Goal: Information Seeking & Learning: Learn about a topic

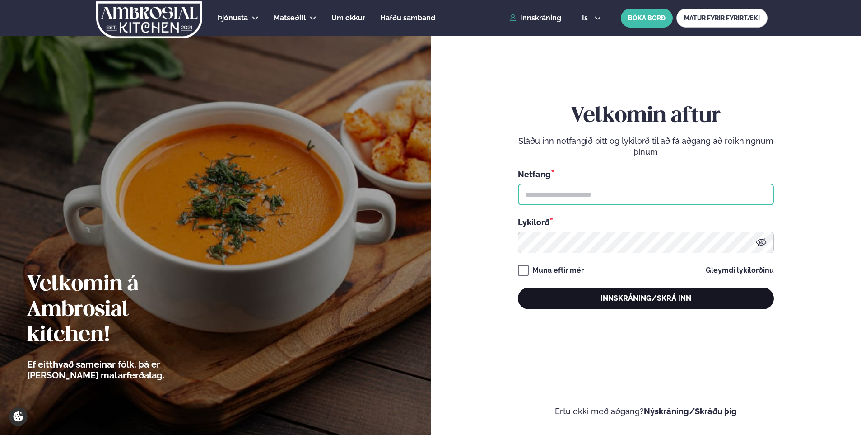
type input "**********"
click at [650, 301] on button "Innskráning/Skrá inn" at bounding box center [646, 298] width 256 height 22
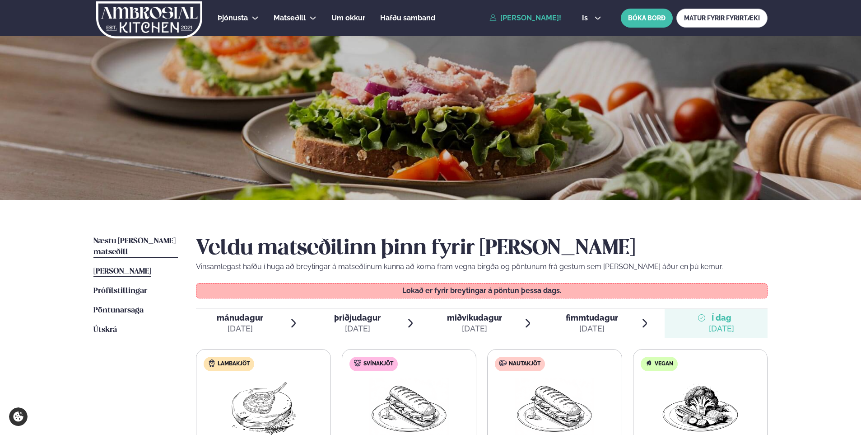
click at [112, 245] on link "Næstu [PERSON_NAME] matseðill Næsta vika" at bounding box center [136, 247] width 84 height 22
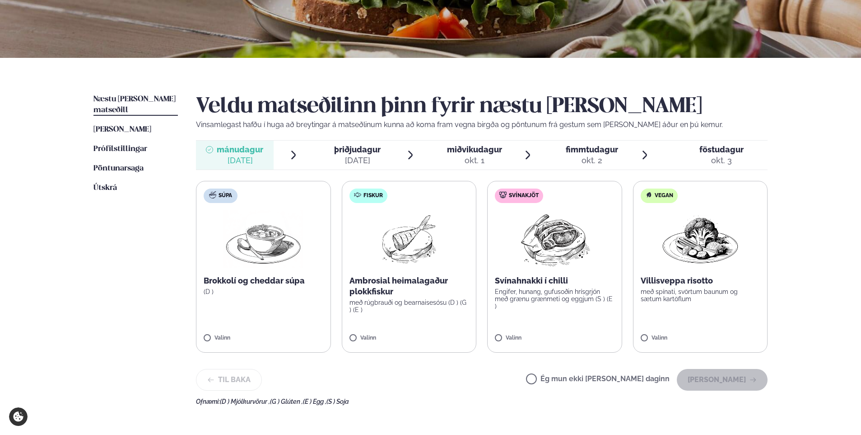
scroll to position [181, 0]
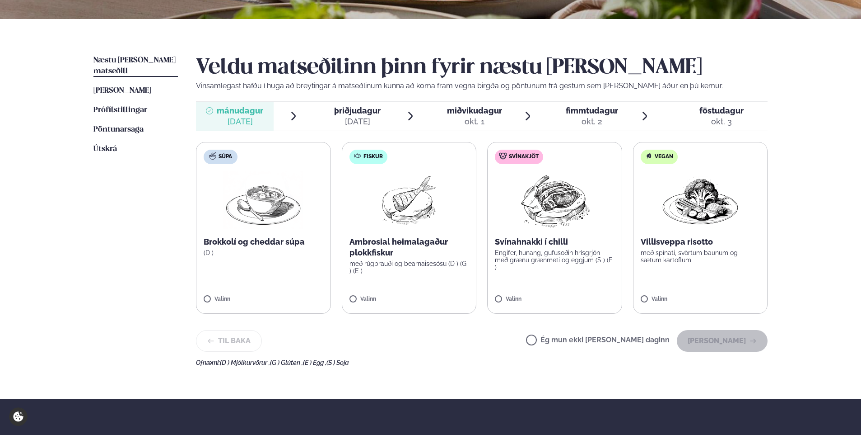
click at [342, 121] on div "[DATE]" at bounding box center [357, 121] width 47 height 11
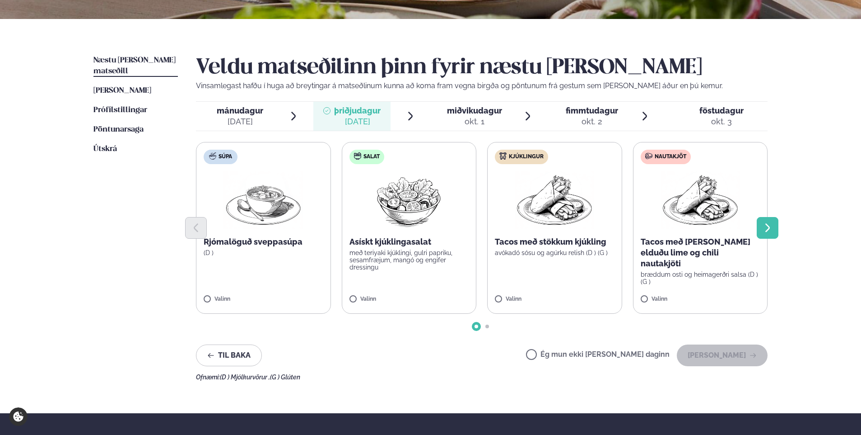
click at [772, 233] on icon "Next slide" at bounding box center [768, 227] width 11 height 11
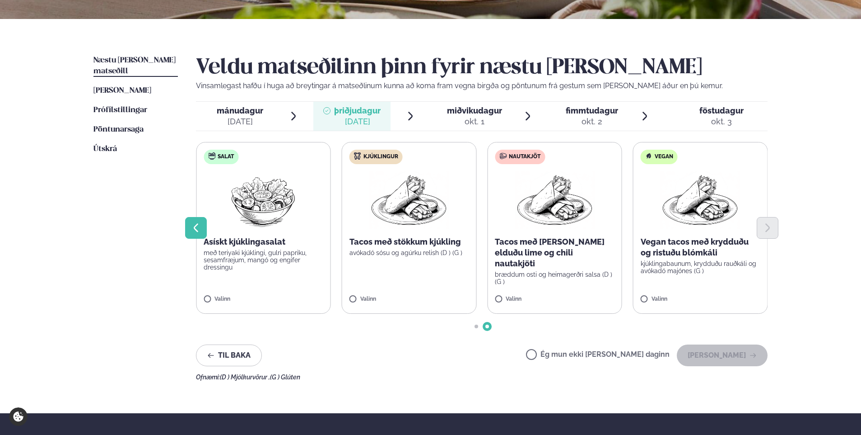
click at [206, 228] on button "Previous slide" at bounding box center [196, 228] width 22 height 22
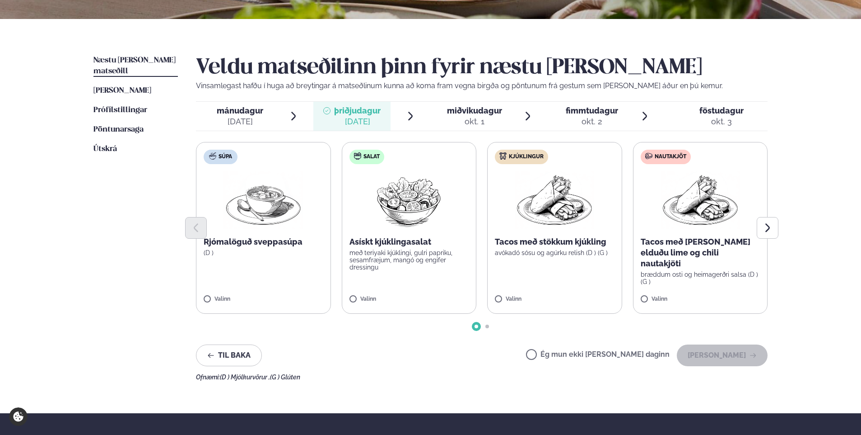
click at [496, 120] on div "okt. 1" at bounding box center [474, 121] width 55 height 11
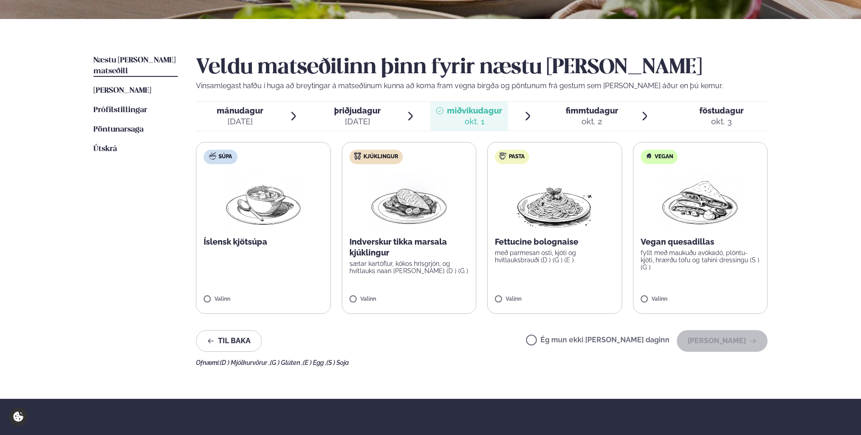
click at [725, 118] on div "okt. 3" at bounding box center [722, 121] width 44 height 11
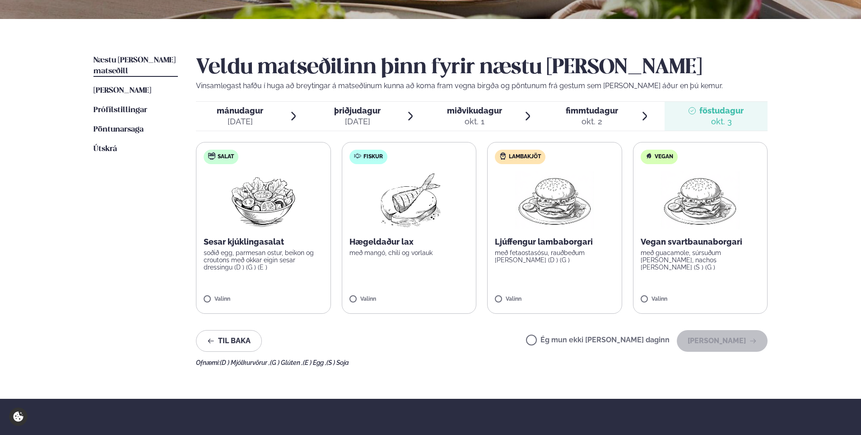
click at [582, 122] on div "okt. 2" at bounding box center [592, 121] width 52 height 11
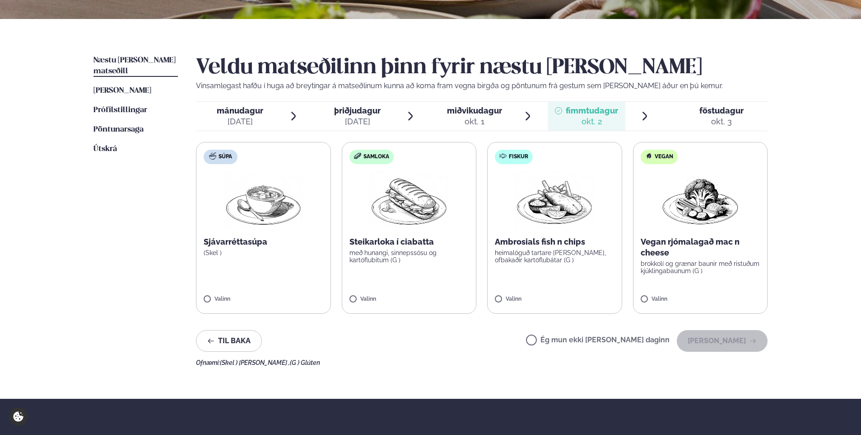
click at [340, 112] on span "þriðjudagur" at bounding box center [357, 110] width 47 height 9
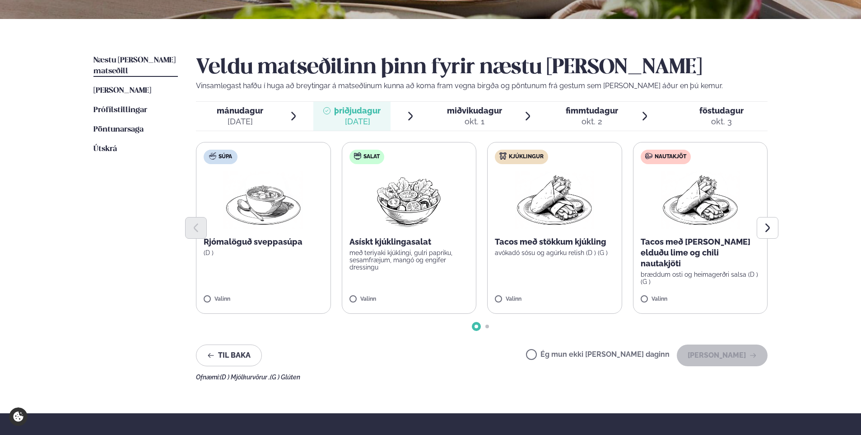
click at [259, 111] on span "mánudagur" at bounding box center [240, 110] width 47 height 9
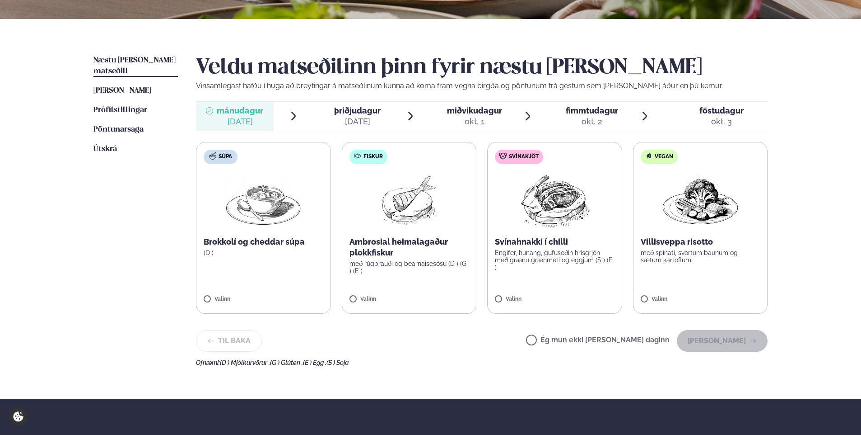
click at [361, 106] on span "þriðjudagur" at bounding box center [357, 110] width 47 height 9
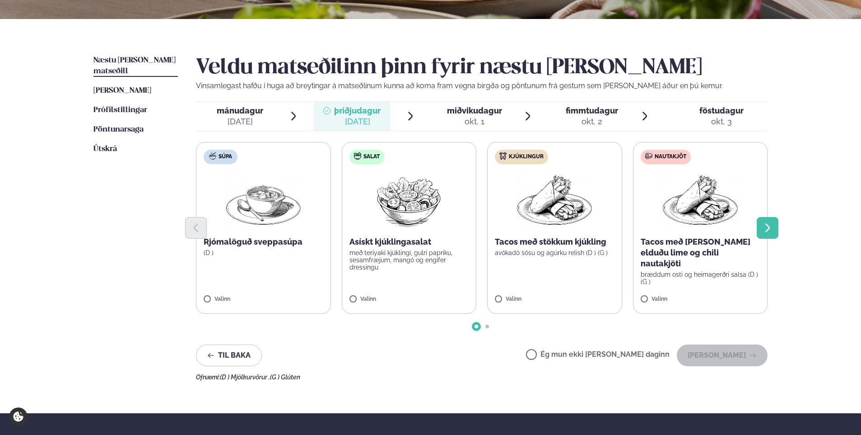
click at [769, 230] on icon "Next slide" at bounding box center [768, 227] width 11 height 11
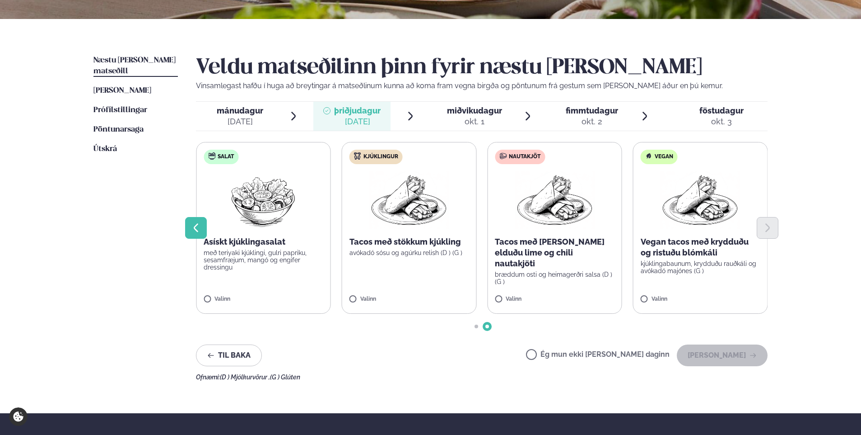
click at [190, 227] on button "Previous slide" at bounding box center [196, 228] width 22 height 22
